Goal: Use online tool/utility

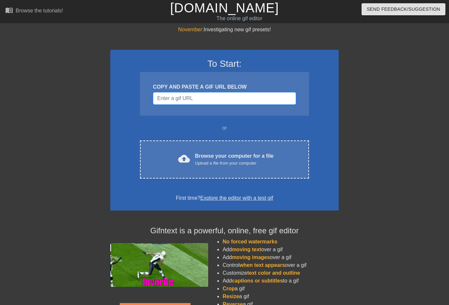
click at [228, 99] on input "Username" at bounding box center [224, 98] width 143 height 12
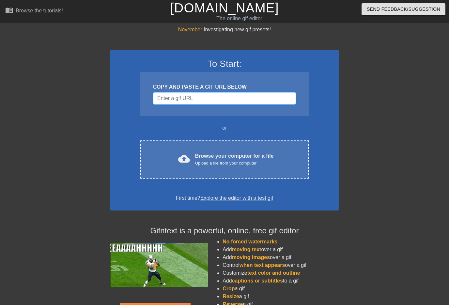
paste input "[URL][DOMAIN_NAME][DOMAIN_NAME]"
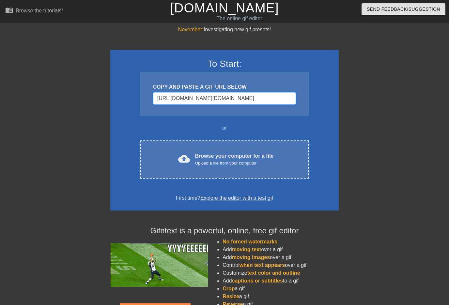
scroll to position [0, 475]
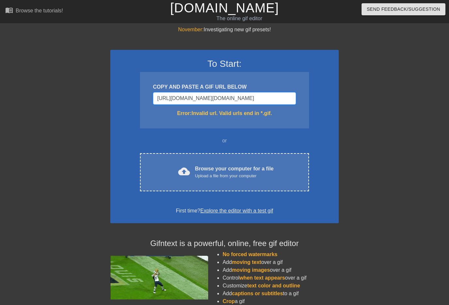
type input "[URL][DOMAIN_NAME][DOMAIN_NAME]"
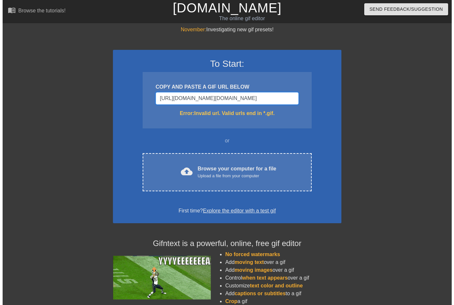
scroll to position [0, 0]
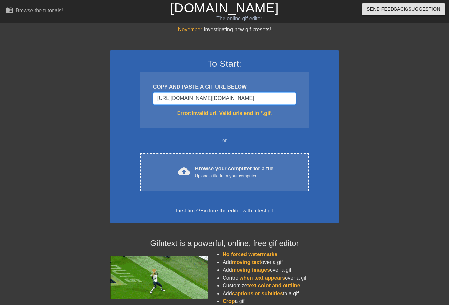
click at [229, 94] on input "[URL][DOMAIN_NAME][DOMAIN_NAME]" at bounding box center [224, 98] width 143 height 12
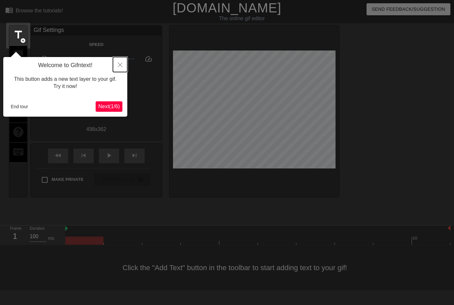
click at [120, 66] on icon "Close" at bounding box center [120, 65] width 5 height 5
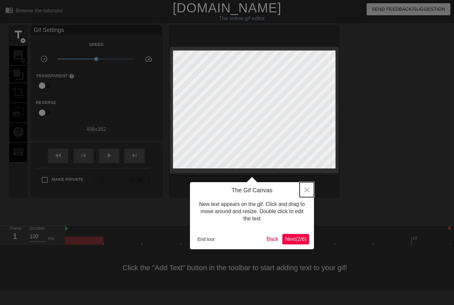
click at [307, 189] on icon "Close" at bounding box center [306, 190] width 5 height 5
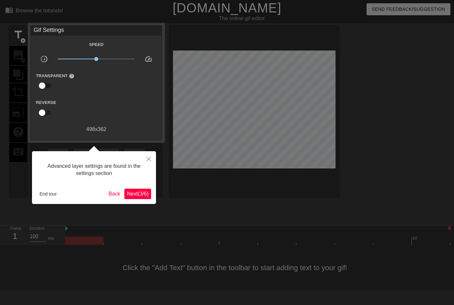
click at [144, 196] on span "Next ( 3 / 6 )" at bounding box center [138, 194] width 22 height 6
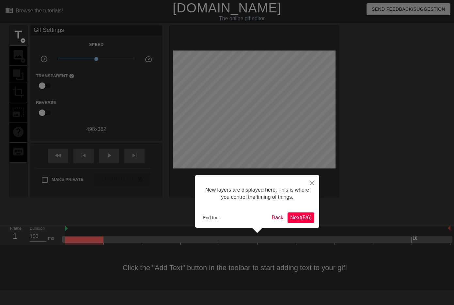
click at [299, 218] on span "Next ( 5 / 6 )" at bounding box center [301, 218] width 22 height 6
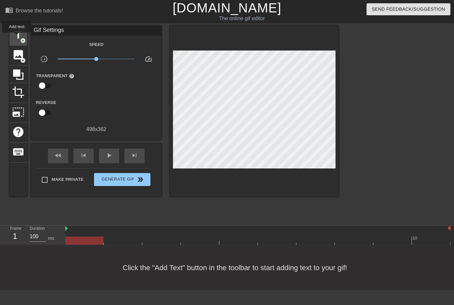
click at [17, 37] on span "title" at bounding box center [18, 35] width 12 height 12
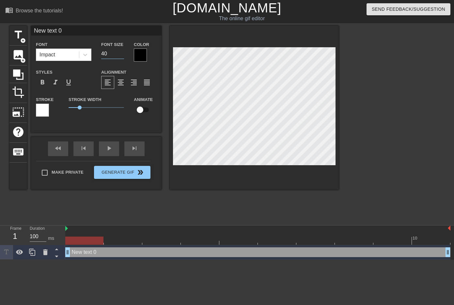
drag, startPoint x: 114, startPoint y: 54, endPoint x: 99, endPoint y: 53, distance: 14.4
click at [99, 53] on div "Font Size 40" at bounding box center [112, 50] width 33 height 21
click at [137, 57] on div at bounding box center [140, 55] width 13 height 13
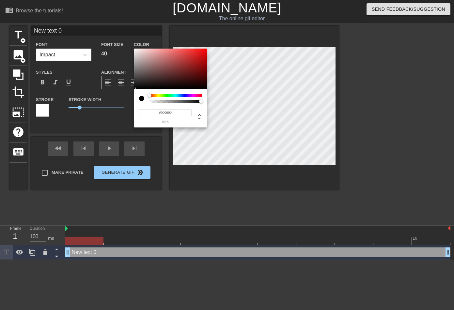
type input "0"
drag, startPoint x: 154, startPoint y: 101, endPoint x: 142, endPoint y: 101, distance: 12.1
click at [142, 101] on div at bounding box center [170, 98] width 63 height 9
type input "0"
click at [142, 102] on div at bounding box center [144, 98] width 10 height 9
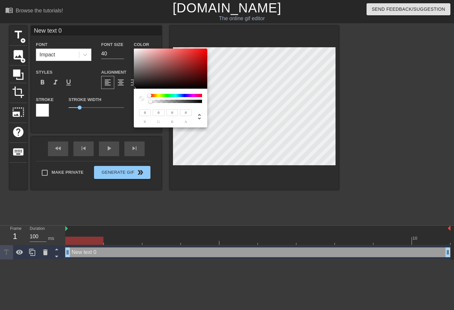
type input "91"
type input "80"
type input "81"
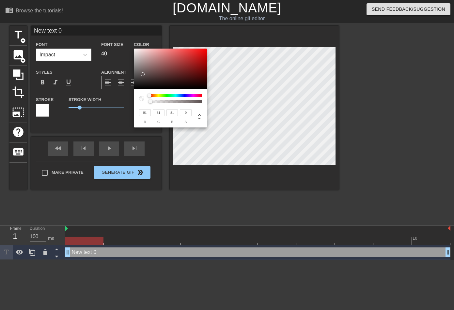
type input "155"
type input "143"
type input "231"
type input "221"
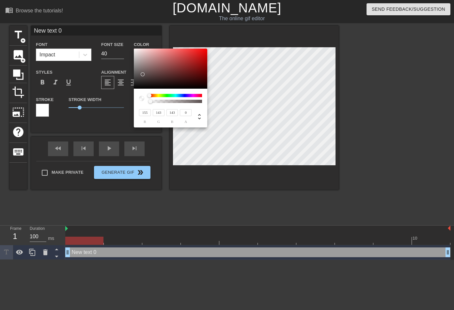
type input "221"
type input "244"
type input "234"
type input "235"
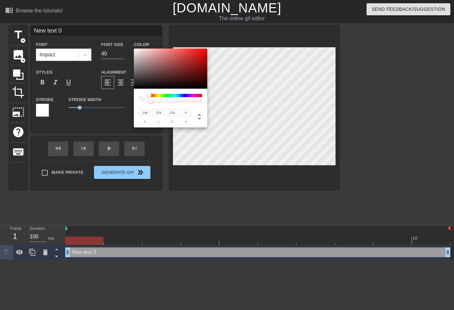
type input "235"
type input "252"
type input "249"
type input "255"
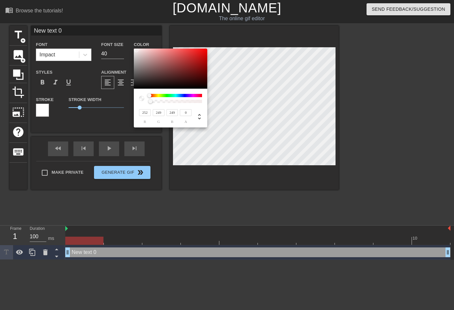
type input "255"
drag, startPoint x: 143, startPoint y: 74, endPoint x: 131, endPoint y: 45, distance: 31.2
click at [131, 45] on div "255 r 255 g 255 b 0 a" at bounding box center [227, 155] width 454 height 310
drag, startPoint x: 160, startPoint y: 95, endPoint x: 209, endPoint y: 94, distance: 48.6
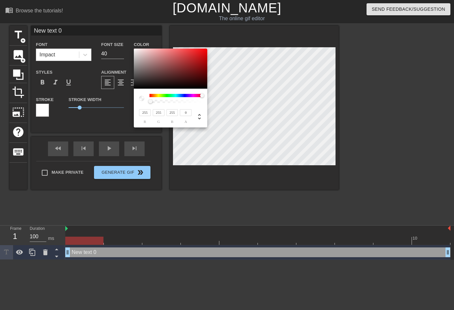
click at [209, 94] on div "255 r 255 g 255 b 0 a" at bounding box center [227, 155] width 454 height 310
type input "227"
type input "220"
type input "235"
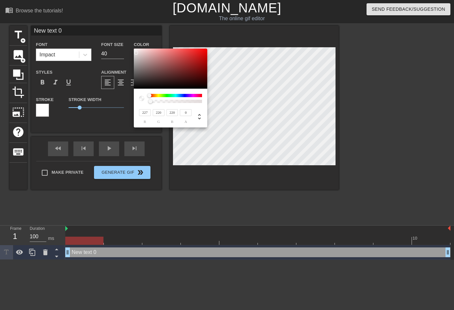
type input "230"
type input "255"
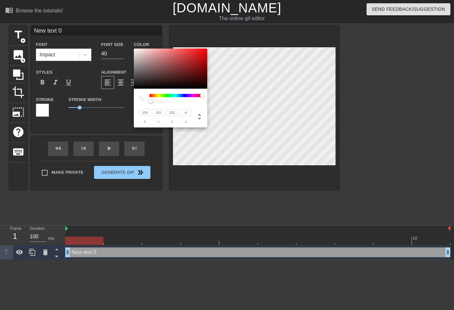
type input "252"
type input "246"
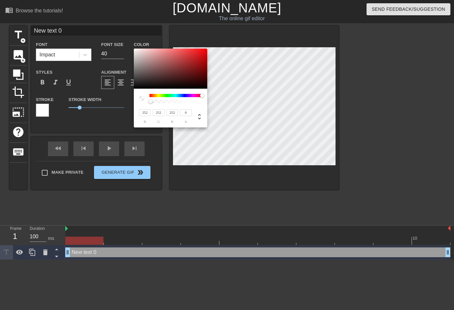
type input "246"
type input "219"
type input "216"
type input "178"
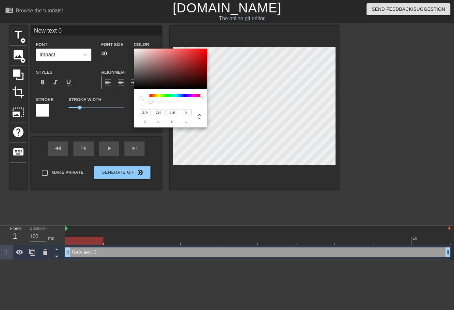
type input "171"
type input "126"
type input "121"
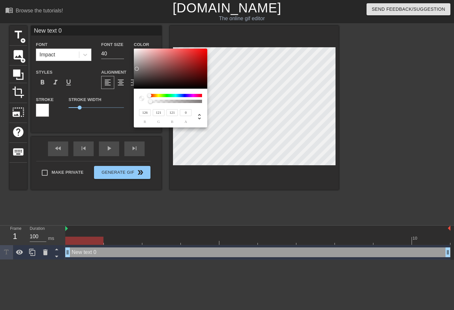
type input "42"
type input "40"
type input "0"
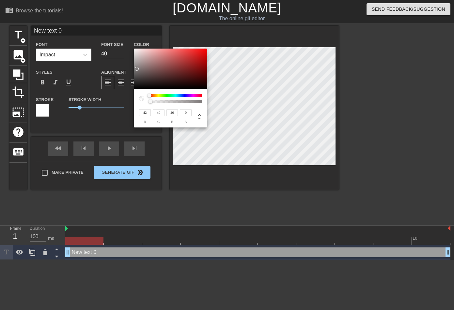
type input "0"
type input "38"
type input "36"
type input "106"
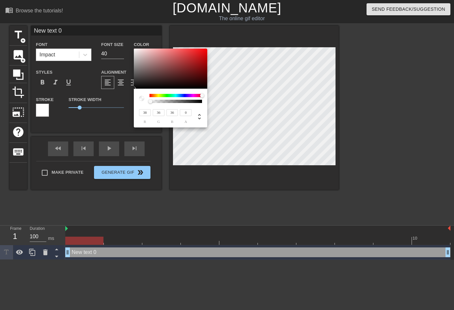
type input "104"
type input "126"
type input "124"
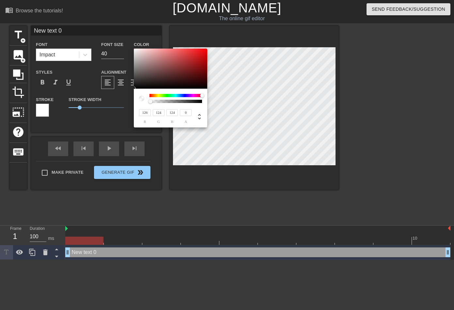
type input "157"
type input "154"
type input "190"
type input "187"
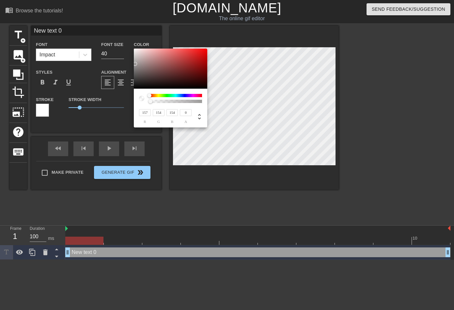
type input "187"
type input "196"
type input "193"
type input "200"
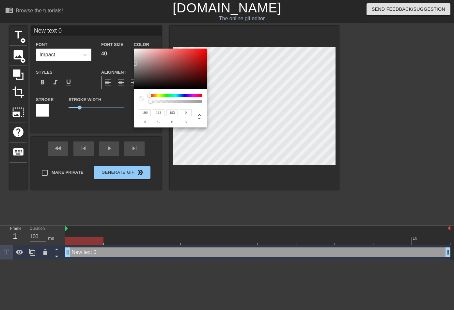
type input "197"
type input "211"
type input "208"
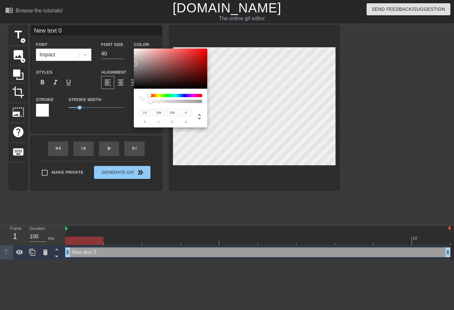
type input "217"
type input "214"
type input "225"
type input "222"
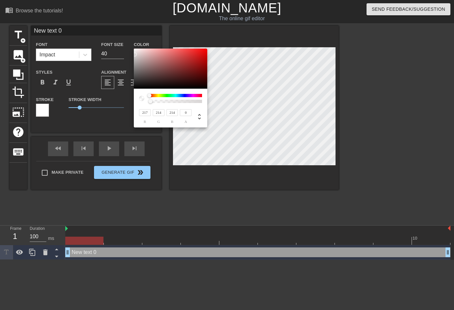
type input "222"
type input "227"
type input "224"
type input "229"
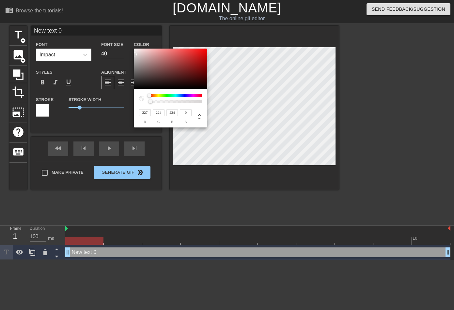
type input "226"
type input "240"
type input "236"
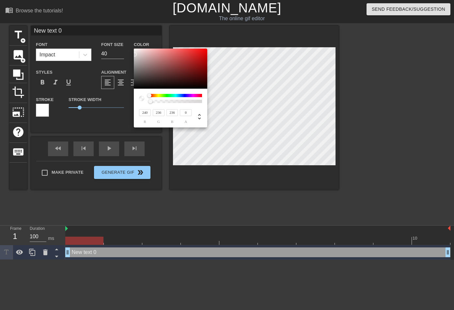
type input "252"
type input "28"
type input "246"
type input "27"
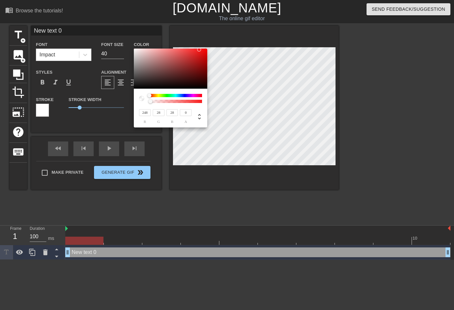
type input "27"
type input "242"
type input "233"
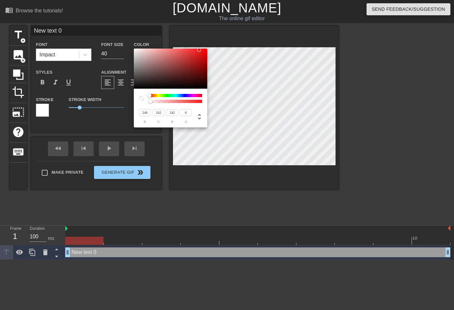
type input "233"
type input "240"
type input "230"
type input "231"
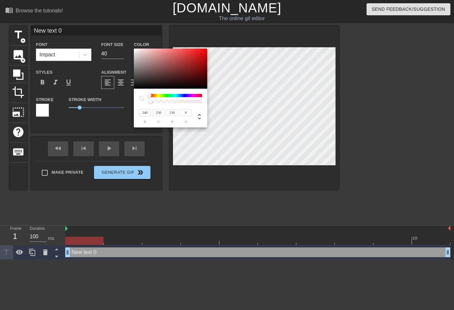
type input "231"
type input "232"
type input "233"
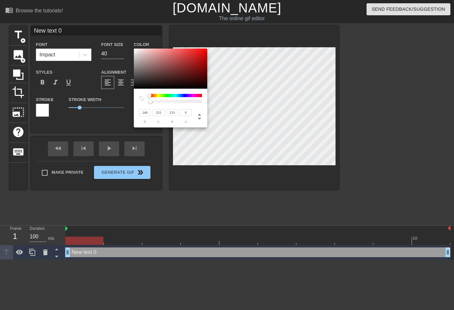
click at [136, 51] on div at bounding box center [136, 51] width 4 height 4
click at [145, 112] on input "240" at bounding box center [145, 112] width 12 height 7
type input "2"
type input "1"
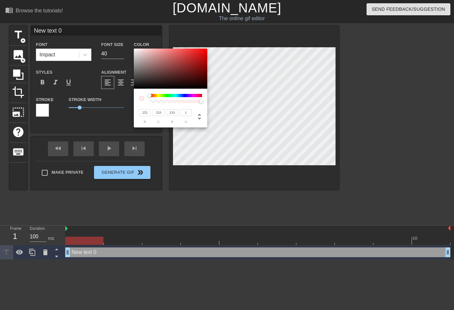
type input "255"
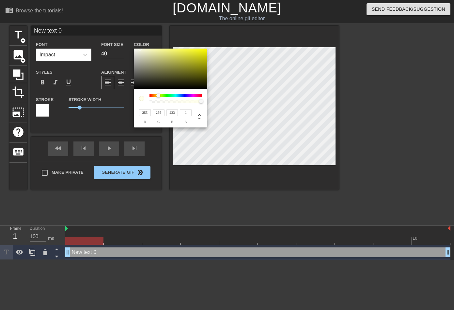
type input "255"
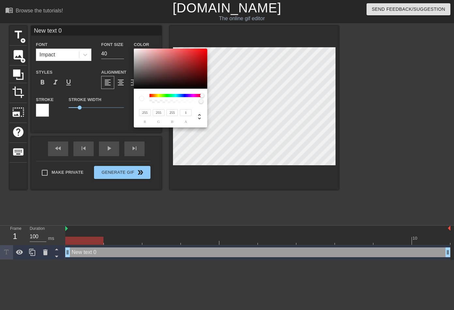
type input "255"
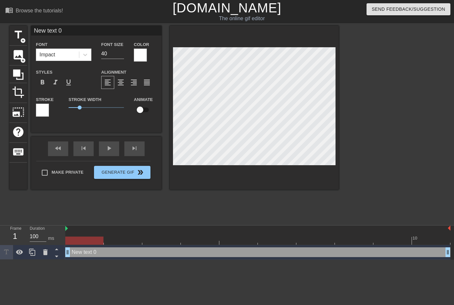
scroll to position [1, 2]
click at [108, 49] on input "40" at bounding box center [112, 54] width 23 height 10
drag, startPoint x: 117, startPoint y: 53, endPoint x: 93, endPoint y: 53, distance: 23.8
click at [93, 53] on div "Font Impact Font Size 40 Color" at bounding box center [96, 50] width 130 height 21
type input "60"
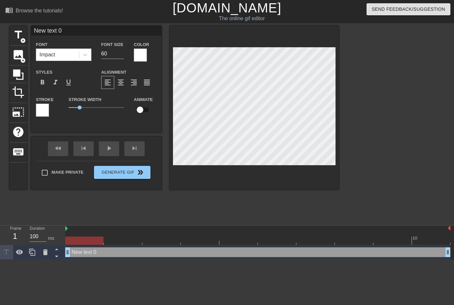
type input "K"
type textarea "K"
click at [149, 208] on div "title add_circle image add_circle crop photo_size_select_large help keyboard K …" at bounding box center [173, 124] width 329 height 196
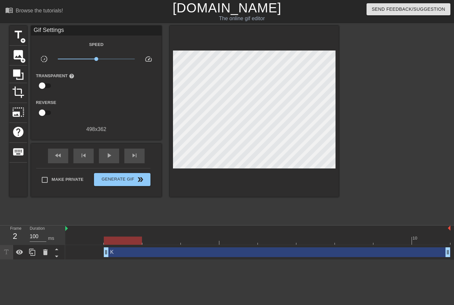
drag, startPoint x: 68, startPoint y: 256, endPoint x: 108, endPoint y: 251, distance: 40.1
drag, startPoint x: 108, startPoint y: 251, endPoint x: 102, endPoint y: 254, distance: 6.7
click at [102, 254] on div "K drag_handle drag_handle" at bounding box center [257, 253] width 385 height 10
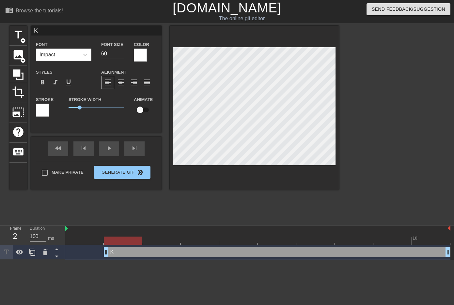
type input "KA"
type textarea "KA"
type input "K"
type textarea "K"
drag, startPoint x: 107, startPoint y: 253, endPoint x: 61, endPoint y: 252, distance: 45.4
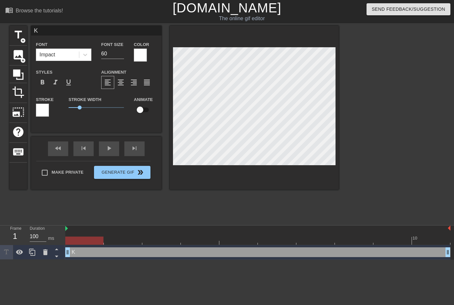
click at [61, 252] on div "Frame 1 Duration 100 ms 10 K drag_handle drag_handle" at bounding box center [227, 243] width 454 height 34
drag, startPoint x: 81, startPoint y: 243, endPoint x: 116, endPoint y: 240, distance: 35.0
click at [116, 240] on div at bounding box center [123, 241] width 38 height 8
type input "KA"
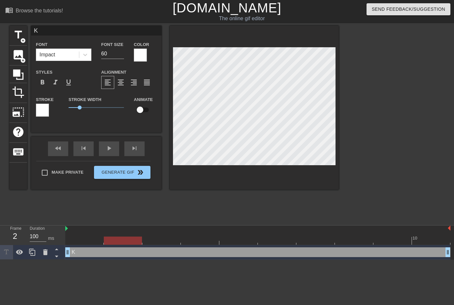
type textarea "KA"
type input "K"
type textarea "K"
type input "KA"
type textarea "KA"
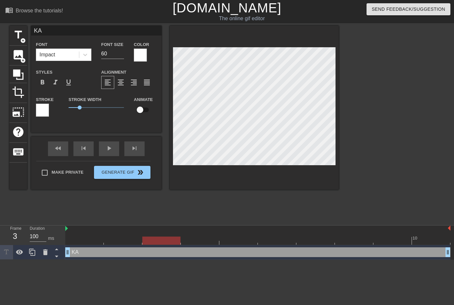
drag, startPoint x: 134, startPoint y: 241, endPoint x: 165, endPoint y: 239, distance: 31.1
click at [165, 239] on div at bounding box center [161, 241] width 38 height 8
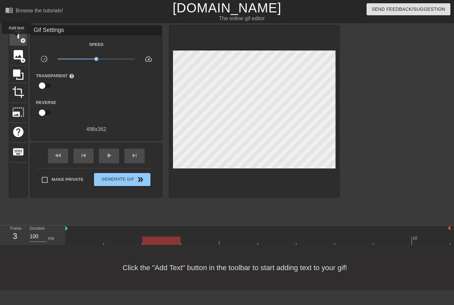
click at [16, 38] on span "title" at bounding box center [18, 35] width 12 height 12
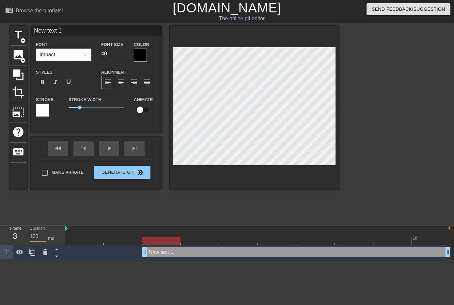
drag, startPoint x: 112, startPoint y: 55, endPoint x: 92, endPoint y: 53, distance: 19.3
click at [92, 53] on div "Font Impact Font Size 40 Color" at bounding box center [96, 50] width 130 height 21
type input "60"
type input "K"
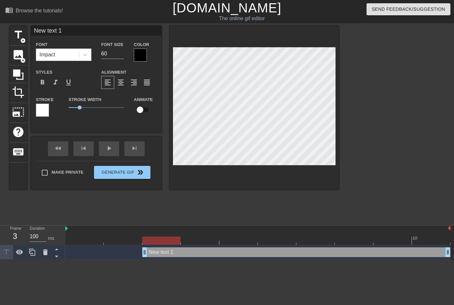
type textarea "K"
type input "KA"
type textarea "KA"
type input "KAN"
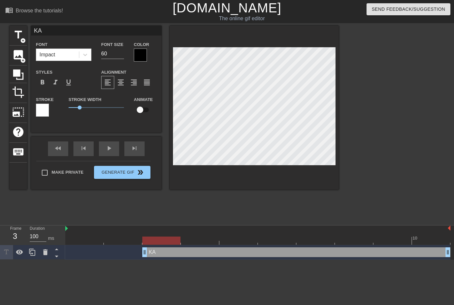
type textarea "KAN"
type input "[PERSON_NAME]"
type textarea "[PERSON_NAME]"
type input "KANTA"
type textarea "KANTA"
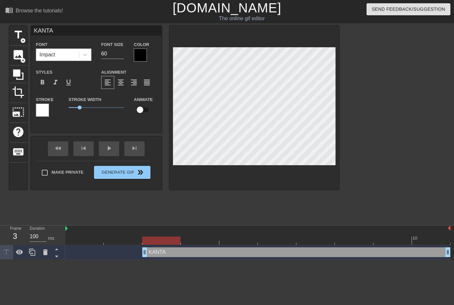
type input "KANTAX"
type textarea "KANTAX"
type input "KANTAX!"
type textarea "KANTAX!"
type input "KANTAX!!"
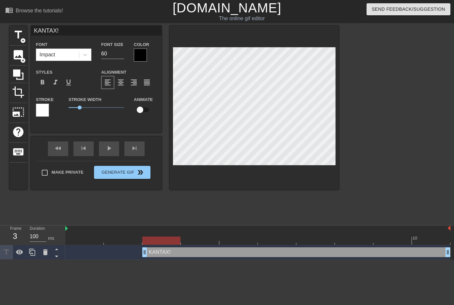
type textarea "KANTAX!!"
type input "KANTAX!!!"
type textarea "KANTAX!!!"
type input "KANTAX!!!!"
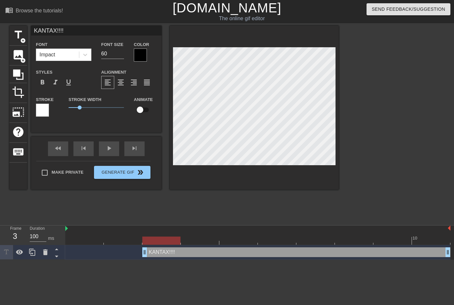
type textarea "KANTAX!!!!"
click at [150, 70] on div "Alignment format_align_left format_align_center format_align_right format_align…" at bounding box center [128, 78] width 65 height 21
click at [361, 103] on div at bounding box center [395, 124] width 98 height 196
click at [140, 54] on div at bounding box center [140, 55] width 13 height 13
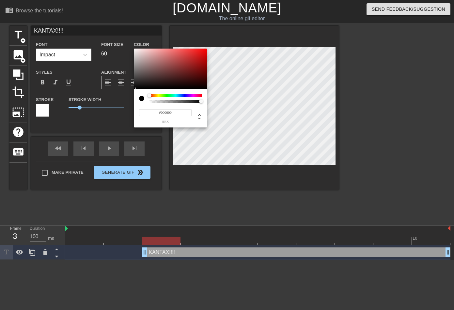
click at [157, 113] on input "#000000" at bounding box center [165, 112] width 53 height 7
click at [163, 119] on div "#000000 hex" at bounding box center [165, 115] width 53 height 15
type input "#FEFEFE"
click at [134, 49] on div at bounding box center [170, 69] width 73 height 40
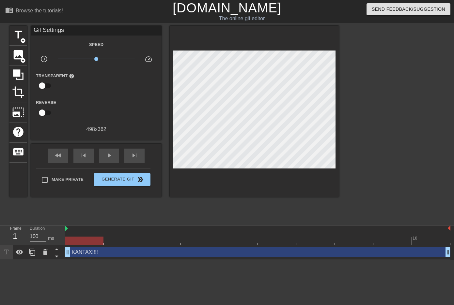
drag, startPoint x: 144, startPoint y: 253, endPoint x: 61, endPoint y: 252, distance: 82.2
click at [61, 252] on div "Frame 1 Duration 100 ms 10 KANTAX!!!! drag_handle drag_handle" at bounding box center [227, 243] width 454 height 34
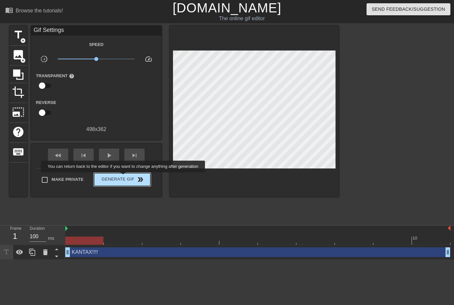
click at [124, 177] on span "Generate Gif double_arrow" at bounding box center [122, 180] width 51 height 8
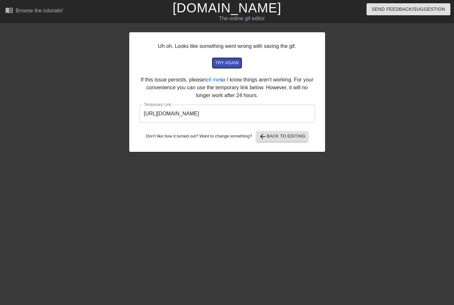
click at [237, 65] on span "try again" at bounding box center [226, 63] width 23 height 8
click at [220, 114] on input "[URL][DOMAIN_NAME]" at bounding box center [226, 114] width 175 height 18
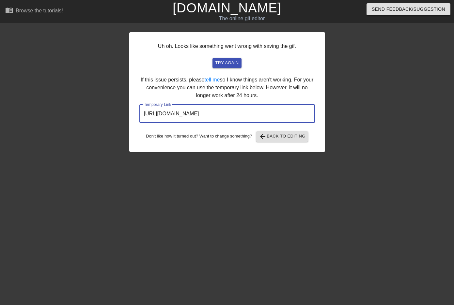
click at [220, 114] on input "[URL][DOMAIN_NAME]" at bounding box center [226, 114] width 175 height 18
